Goal: Task Accomplishment & Management: Use online tool/utility

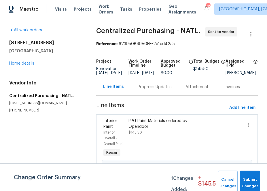
click at [75, 5] on div "Visits Projects Work Orders Tasks Properties Geo Assignments" at bounding box center [129, 9] width 148 height 12
click at [75, 11] on span "Projects" at bounding box center [83, 9] width 18 height 6
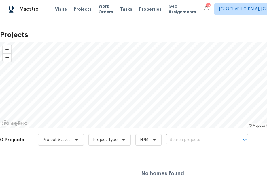
click at [189, 140] on input "text" at bounding box center [199, 140] width 66 height 9
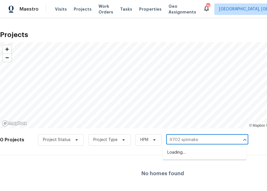
type input "9702 spinnaker"
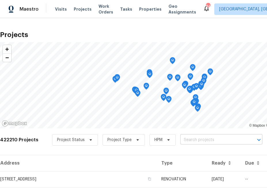
click at [194, 140] on input "text" at bounding box center [213, 140] width 66 height 9
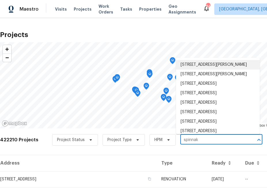
type input "spinnak"
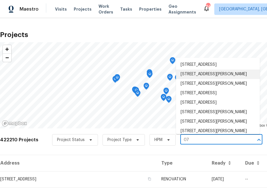
type input "0"
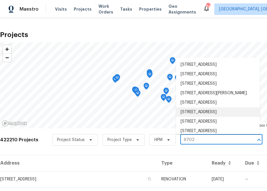
click at [209, 142] on input "9702" at bounding box center [213, 140] width 66 height 9
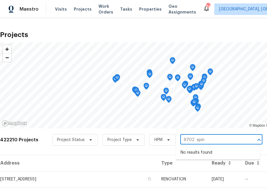
type input "9702 spin"
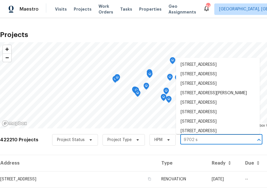
type input "9702 sp"
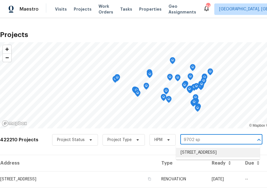
click at [189, 158] on li "[STREET_ADDRESS]" at bounding box center [218, 152] width 84 height 9
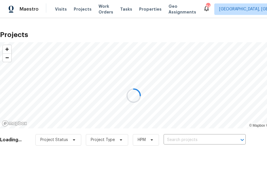
type input "[STREET_ADDRESS]"
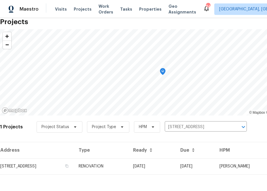
scroll to position [15, 0]
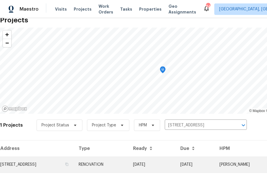
click at [69, 171] on td "[STREET_ADDRESS]" at bounding box center [37, 165] width 74 height 16
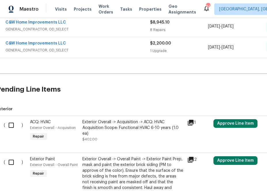
scroll to position [239, 58]
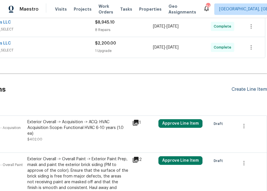
click at [242, 88] on div "Create Line Item" at bounding box center [248, 89] width 35 height 5
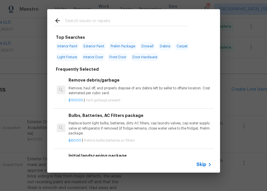
click at [201, 165] on span "Skip" at bounding box center [201, 165] width 10 height 6
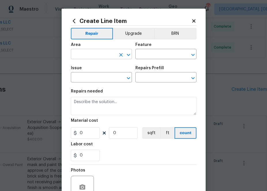
click at [98, 56] on input "text" at bounding box center [93, 54] width 45 height 9
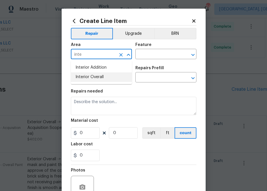
click at [114, 75] on li "Interior Overall" at bounding box center [101, 77] width 61 height 9
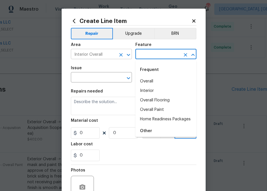
click at [85, 58] on input "Interior Overall" at bounding box center [93, 54] width 45 height 9
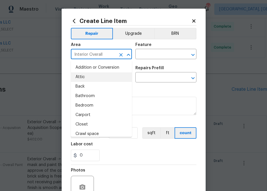
click at [85, 58] on input "Interior Overall" at bounding box center [93, 54] width 45 height 9
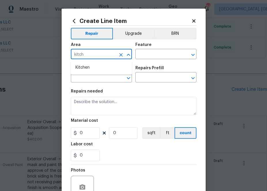
click at [85, 58] on input "kitch" at bounding box center [93, 54] width 45 height 9
click at [84, 66] on li "Kitchen" at bounding box center [101, 67] width 61 height 9
type input "Kitchen"
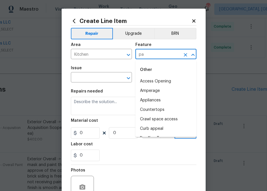
type input "p"
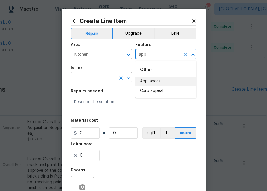
drag, startPoint x: 140, startPoint y: 82, endPoint x: 116, endPoint y: 82, distance: 23.9
click at [140, 82] on li "Appliances" at bounding box center [165, 81] width 61 height 9
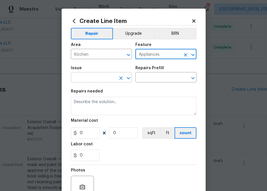
type input "Appliances"
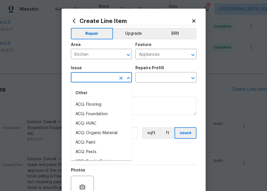
click at [85, 80] on input "text" at bounding box center [93, 78] width 45 height 9
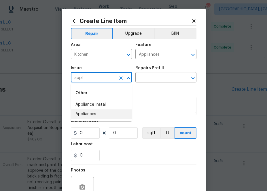
click at [90, 115] on li "Appliances" at bounding box center [101, 114] width 61 height 9
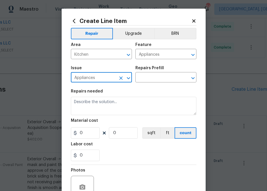
type input "Appliances"
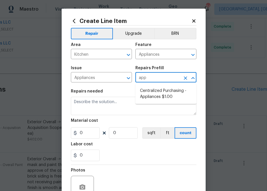
type input "appl"
click at [158, 103] on ul "Centralized Purchasing - Appliances $1.00" at bounding box center [165, 94] width 61 height 20
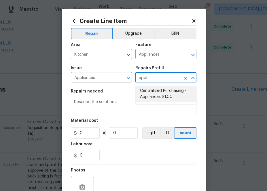
click at [159, 96] on li "Centralized Purchasing - Appliances $1.00" at bounding box center [165, 94] width 61 height 16
type textarea "Appliances purchased by Opendoor"
type input "1"
type input "Centralized Purchasing - Appliances $1.00"
type input "1"
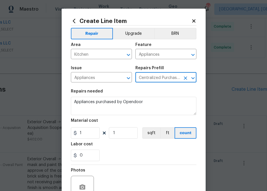
type input "Centralized Purchasing - Appliances $1.00"
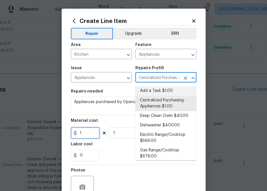
click at [84, 134] on input "1" at bounding box center [85, 134] width 29 height 12
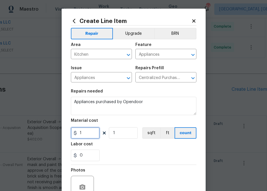
click at [90, 132] on input "1" at bounding box center [85, 134] width 29 height 12
paste input "2441.32"
type input "2441.32"
click at [120, 153] on div "0" at bounding box center [134, 156] width 126 height 12
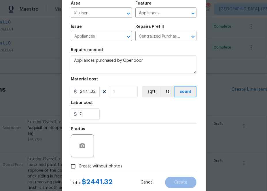
scroll to position [57, 0]
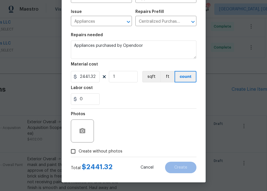
click at [99, 153] on span "Create without photos" at bounding box center [101, 152] width 44 height 6
click at [79, 153] on input "Create without photos" at bounding box center [73, 151] width 11 height 11
checkbox input "true"
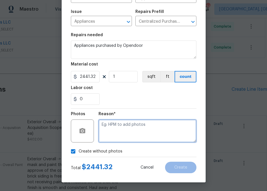
click at [120, 132] on textarea at bounding box center [147, 131] width 98 height 23
type textarea "n.a"
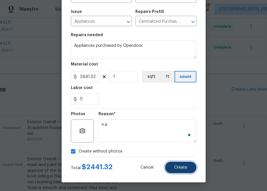
click at [182, 172] on button "Create" at bounding box center [180, 168] width 31 height 12
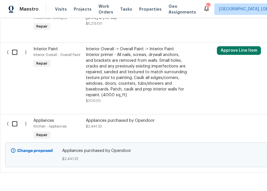
scroll to position [562, 0]
click at [15, 125] on input "checkbox" at bounding box center [17, 124] width 16 height 12
checkbox input "true"
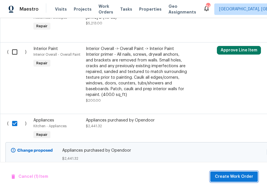
click at [225, 178] on span "Create Work Order" at bounding box center [234, 177] width 38 height 7
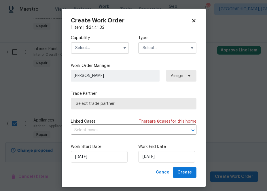
click at [112, 49] on input "text" at bounding box center [100, 48] width 58 height 12
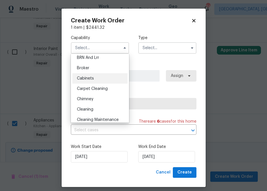
scroll to position [0, 0]
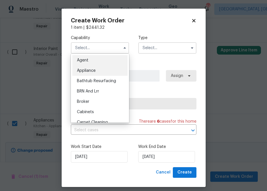
click at [98, 72] on div "Appliance" at bounding box center [99, 71] width 55 height 10
type input "Appliance"
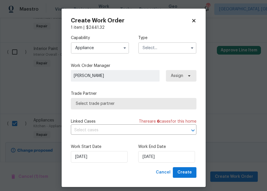
click at [176, 45] on input "text" at bounding box center [167, 48] width 58 height 12
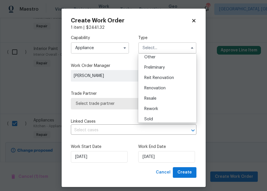
scroll to position [130, 0]
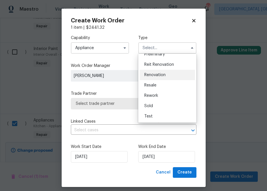
click at [169, 76] on div "Renovation" at bounding box center [167, 75] width 55 height 10
type input "Renovation"
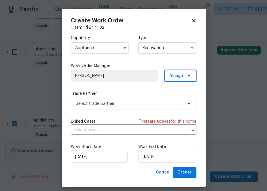
click at [180, 78] on span "Assign" at bounding box center [176, 76] width 14 height 6
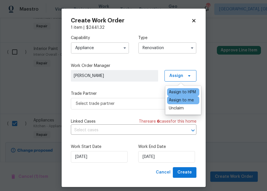
click at [172, 102] on div "Assign to me" at bounding box center [181, 101] width 25 height 6
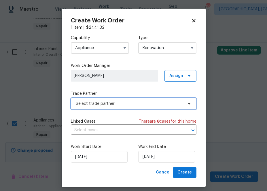
click at [132, 102] on span "Select trade partner" at bounding box center [129, 104] width 107 height 6
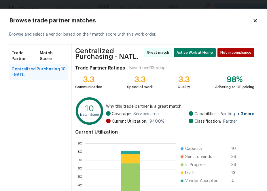
scroll to position [64, 0]
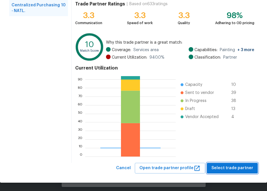
click at [229, 167] on span "Select trade partner" at bounding box center [232, 168] width 42 height 7
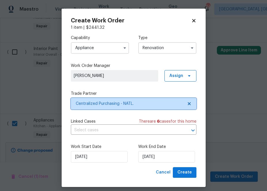
scroll to position [0, 0]
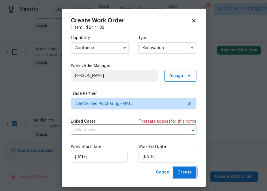
click at [189, 173] on span "Create" at bounding box center [184, 172] width 14 height 7
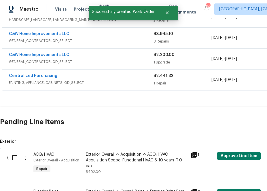
scroll to position [188, 0]
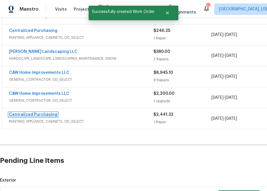
click at [45, 113] on link "Centralized Purchasing" at bounding box center [33, 115] width 48 height 4
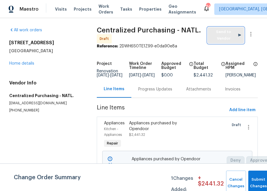
click at [213, 42] on button "Send to Vendor" at bounding box center [226, 35] width 36 height 16
